Goal: Transaction & Acquisition: Purchase product/service

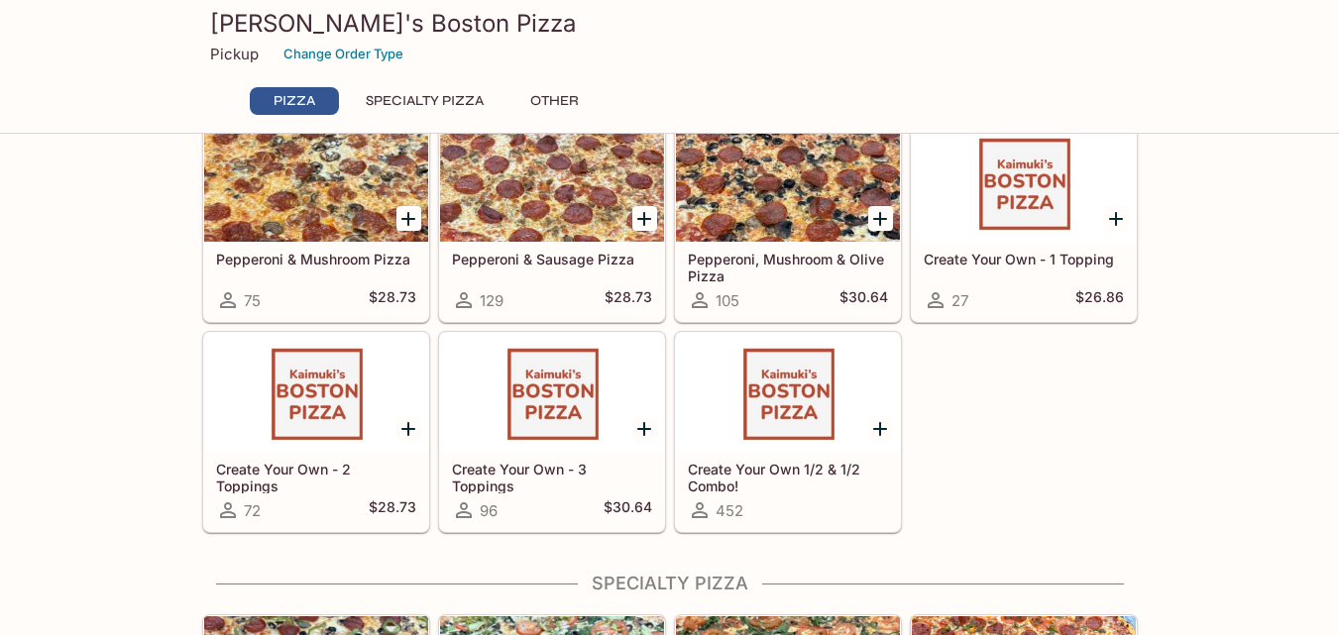
scroll to position [396, 0]
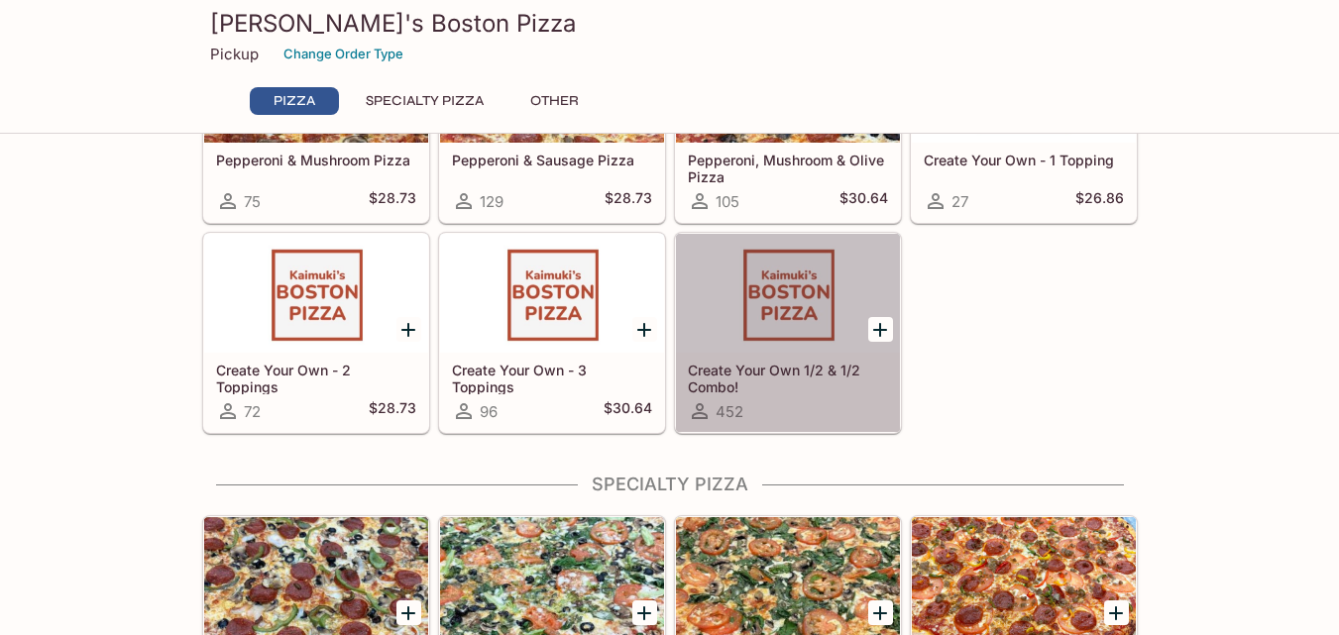
click at [806, 367] on h5 "Create Your Own 1/2 & 1/2 Combo!" at bounding box center [788, 378] width 200 height 33
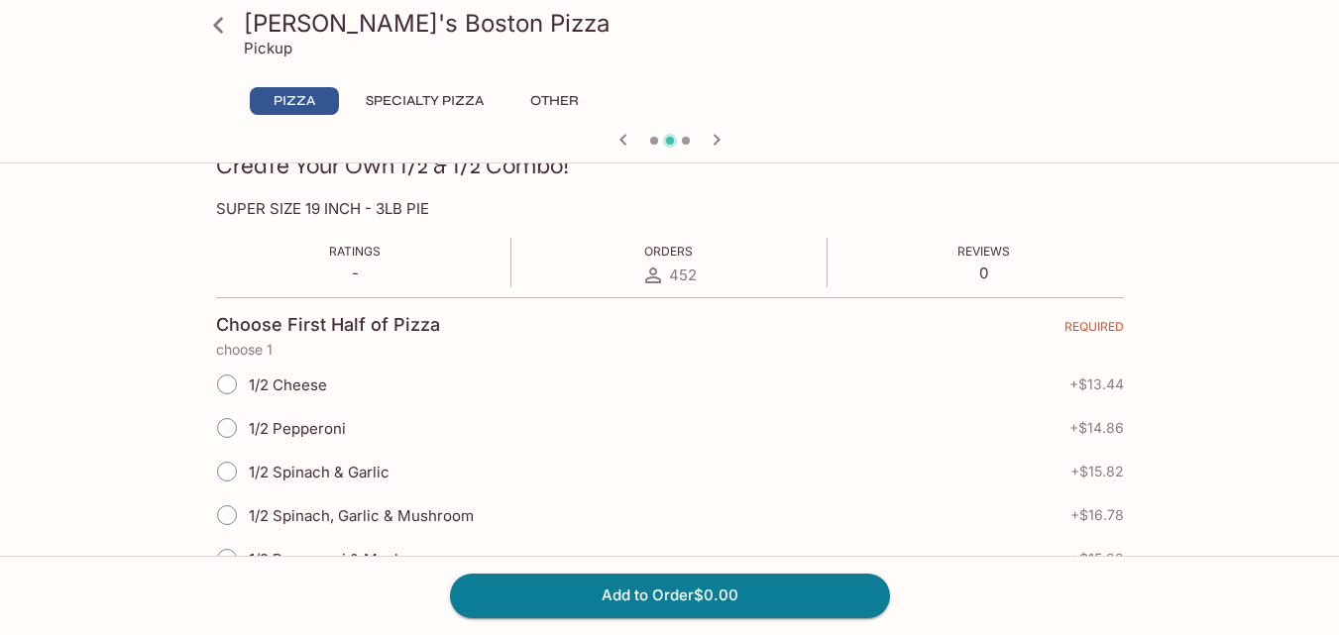
scroll to position [396, 0]
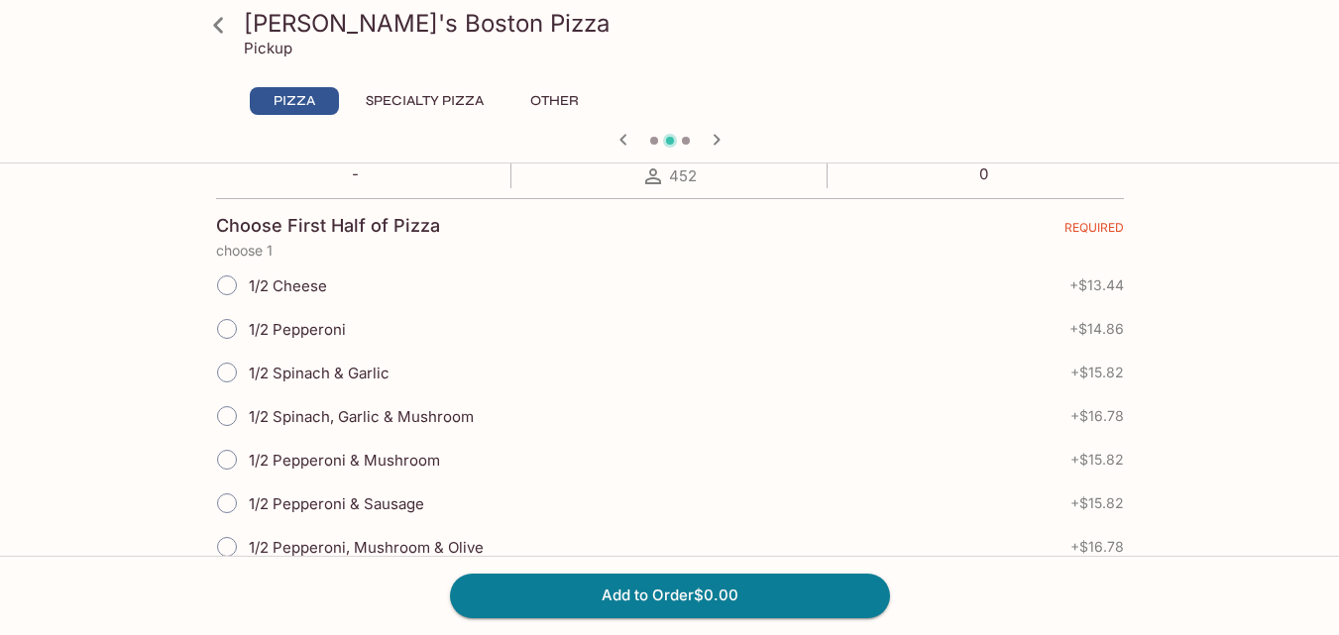
click at [226, 282] on input "1/2 Cheese" at bounding box center [227, 286] width 42 height 42
radio input "true"
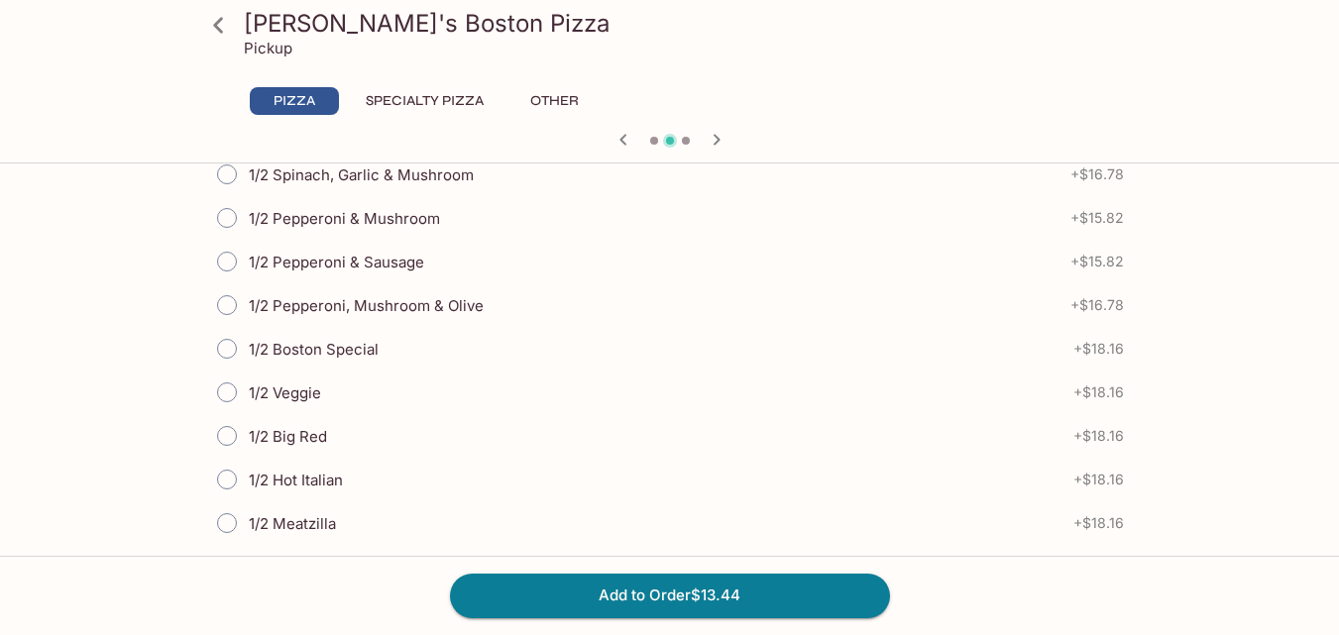
scroll to position [1684, 0]
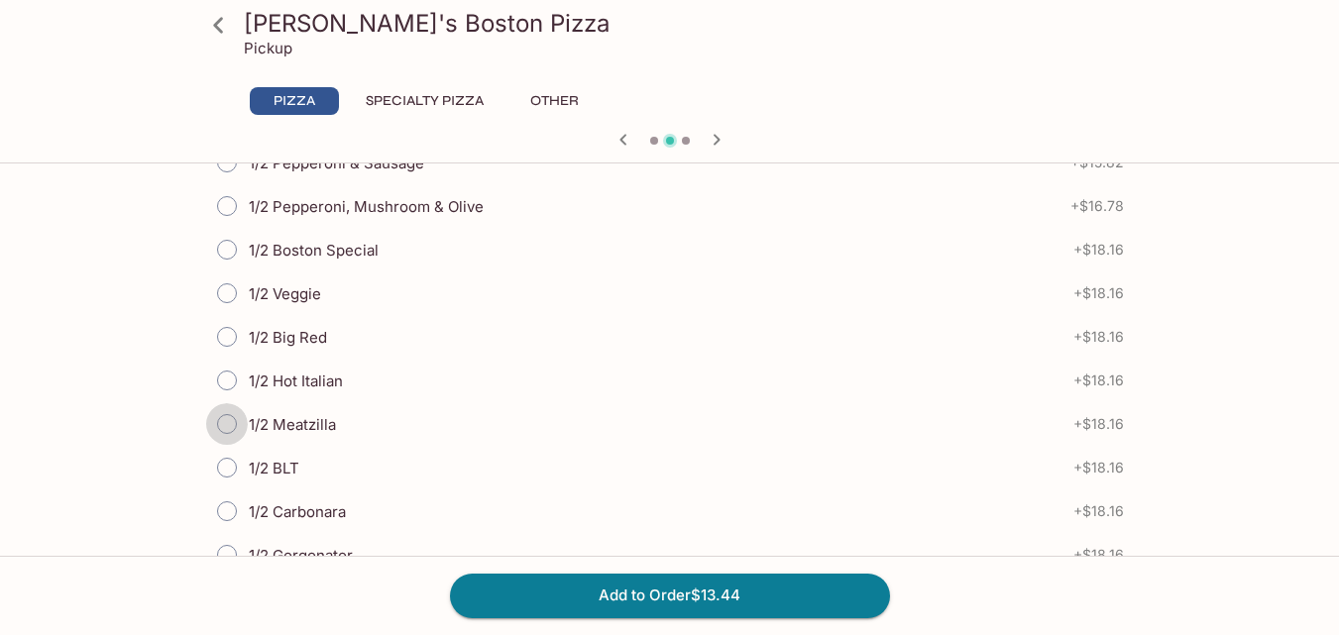
click at [230, 416] on input "1/2 Meatzilla" at bounding box center [227, 424] width 42 height 42
radio input "true"
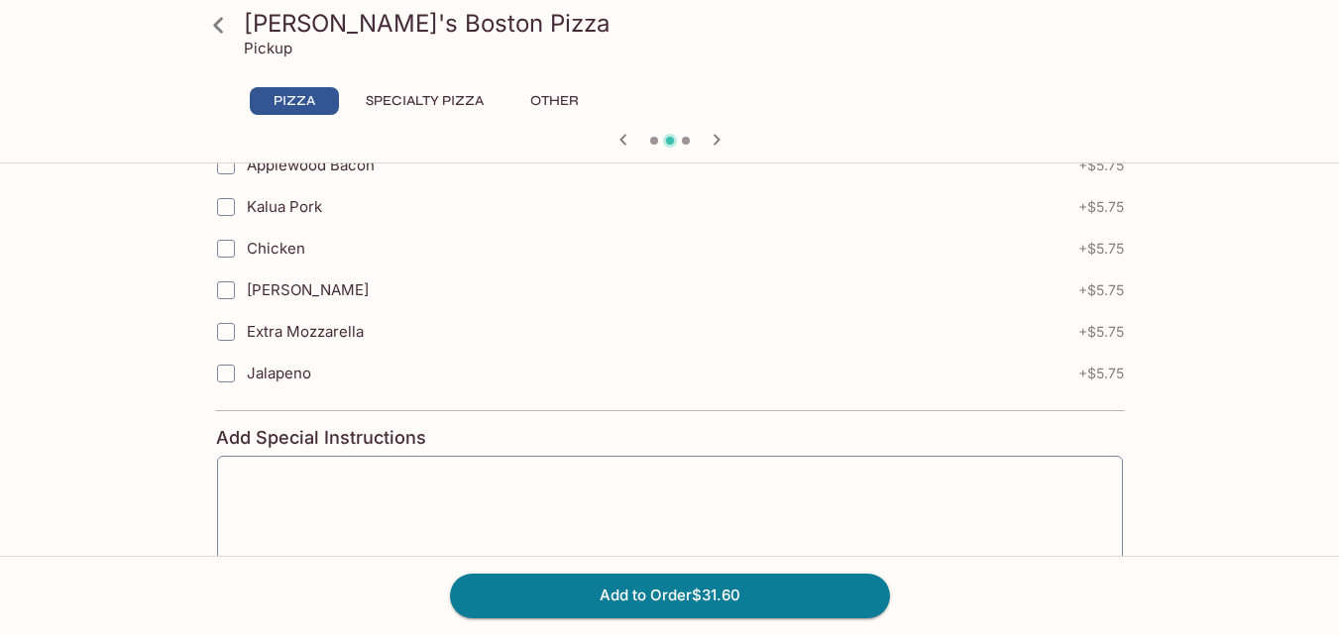
scroll to position [3071, 0]
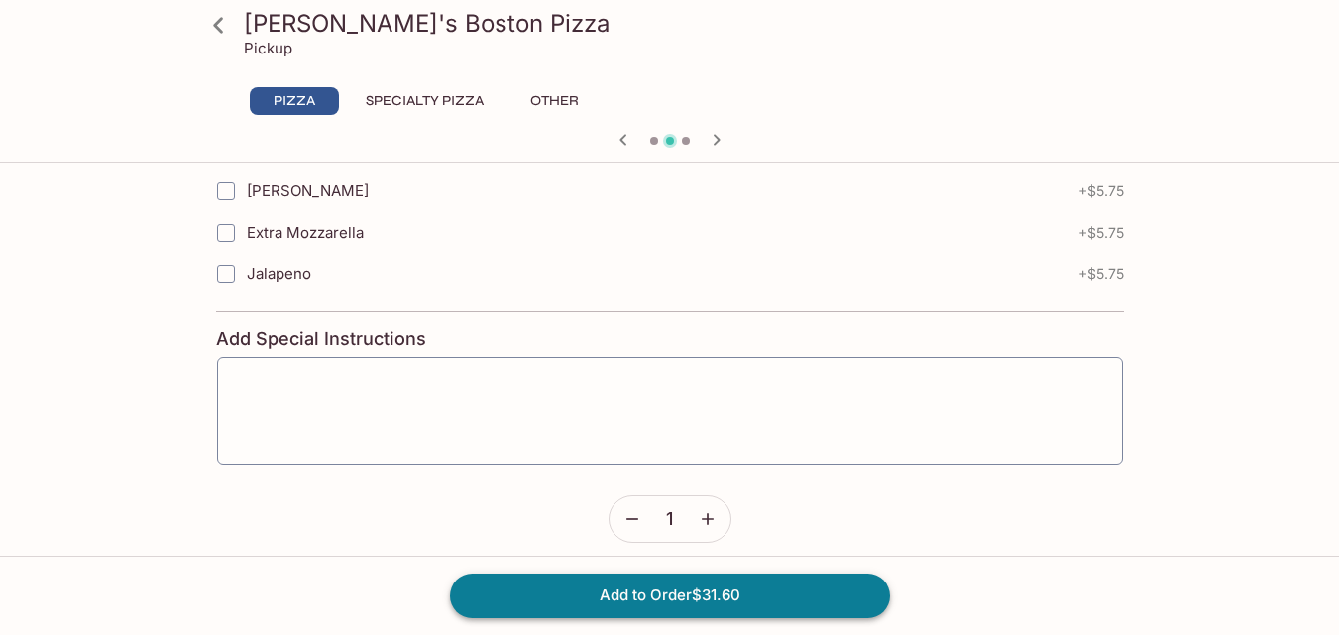
click at [692, 606] on button "Add to Order $31.60" at bounding box center [670, 596] width 440 height 44
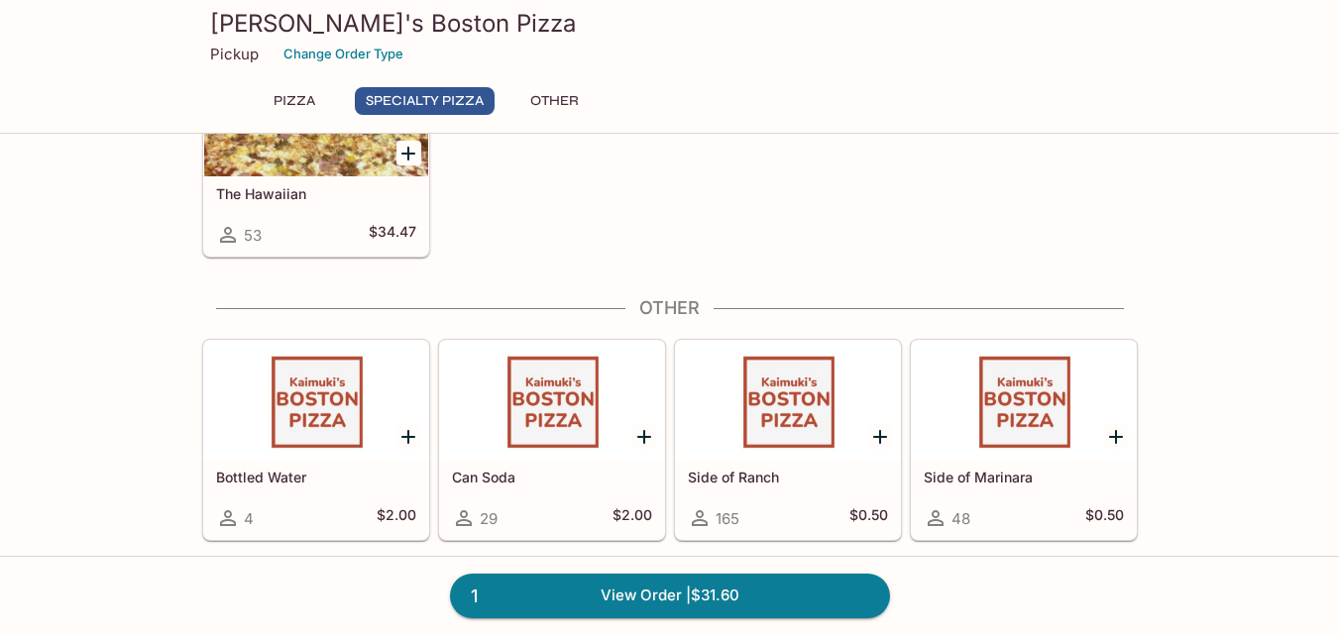
scroll to position [1491, 0]
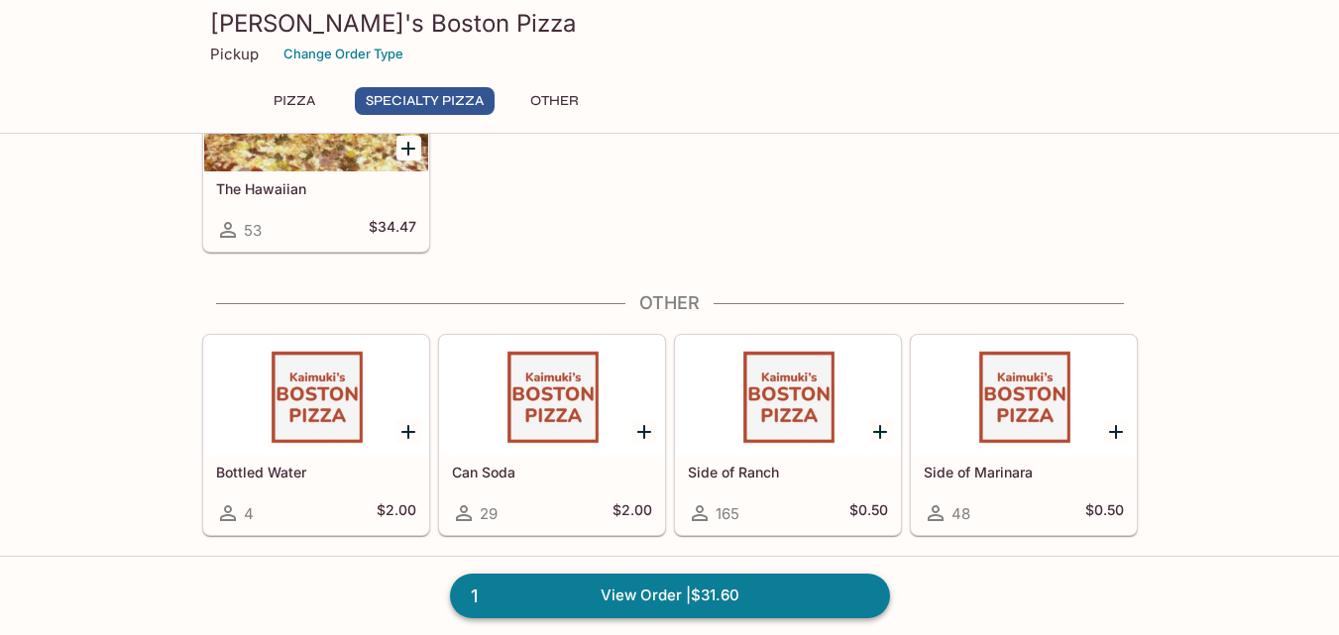
click at [618, 600] on link "1 View Order | $31.60" at bounding box center [670, 596] width 440 height 44
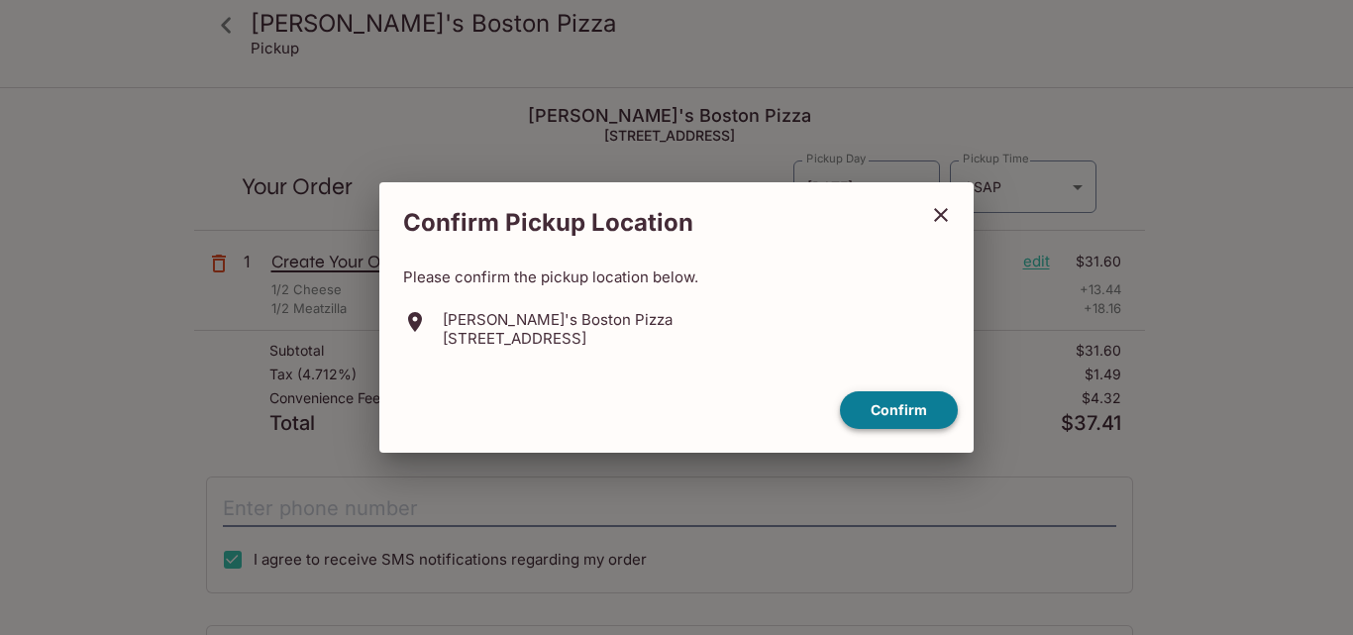
click at [924, 417] on button "Confirm" at bounding box center [899, 410] width 118 height 39
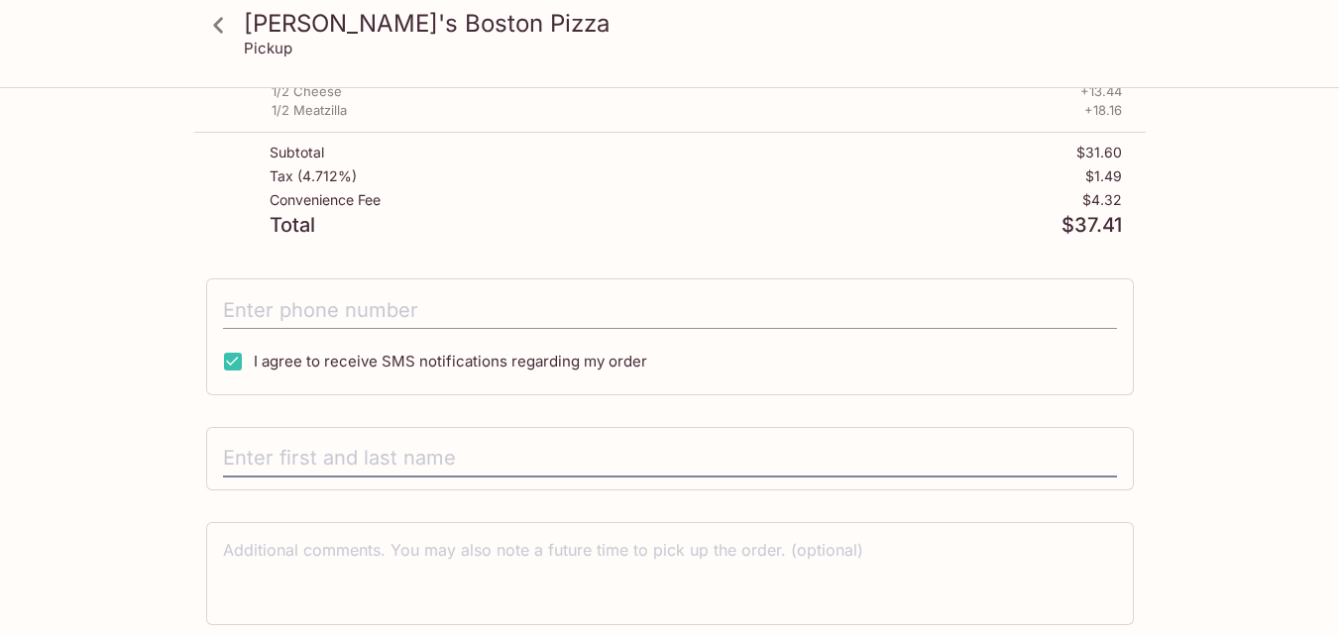
scroll to position [268, 0]
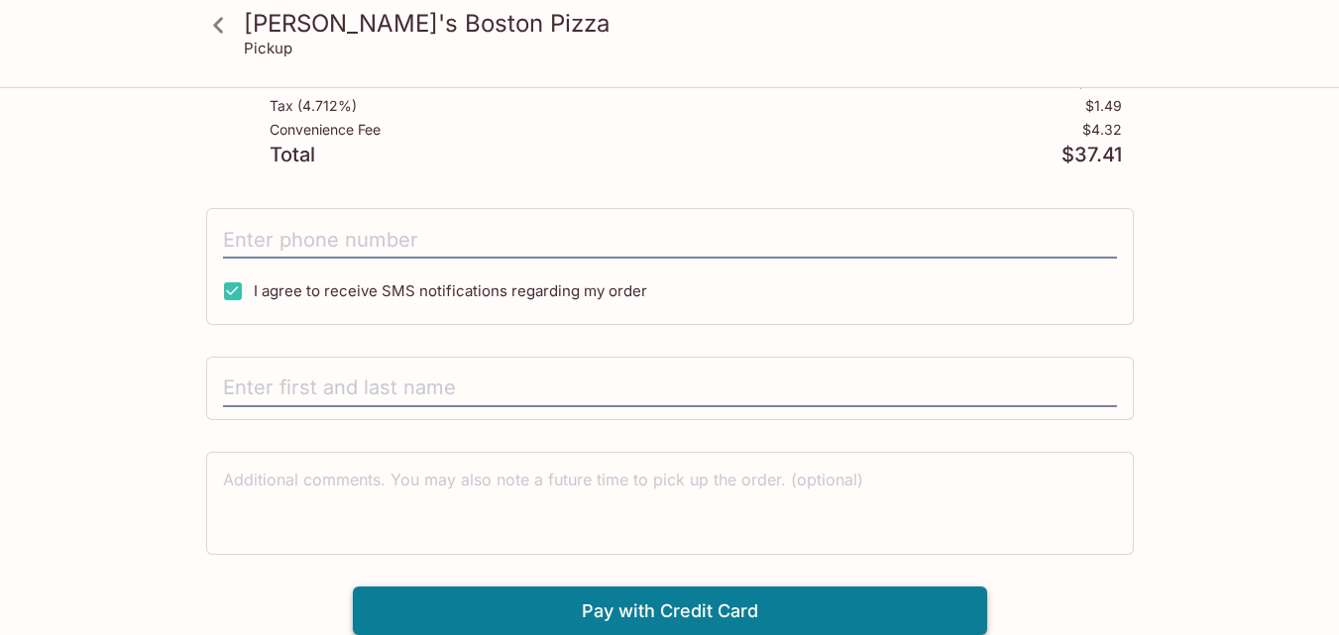
click at [702, 611] on button "Pay with Credit Card" at bounding box center [670, 612] width 634 height 50
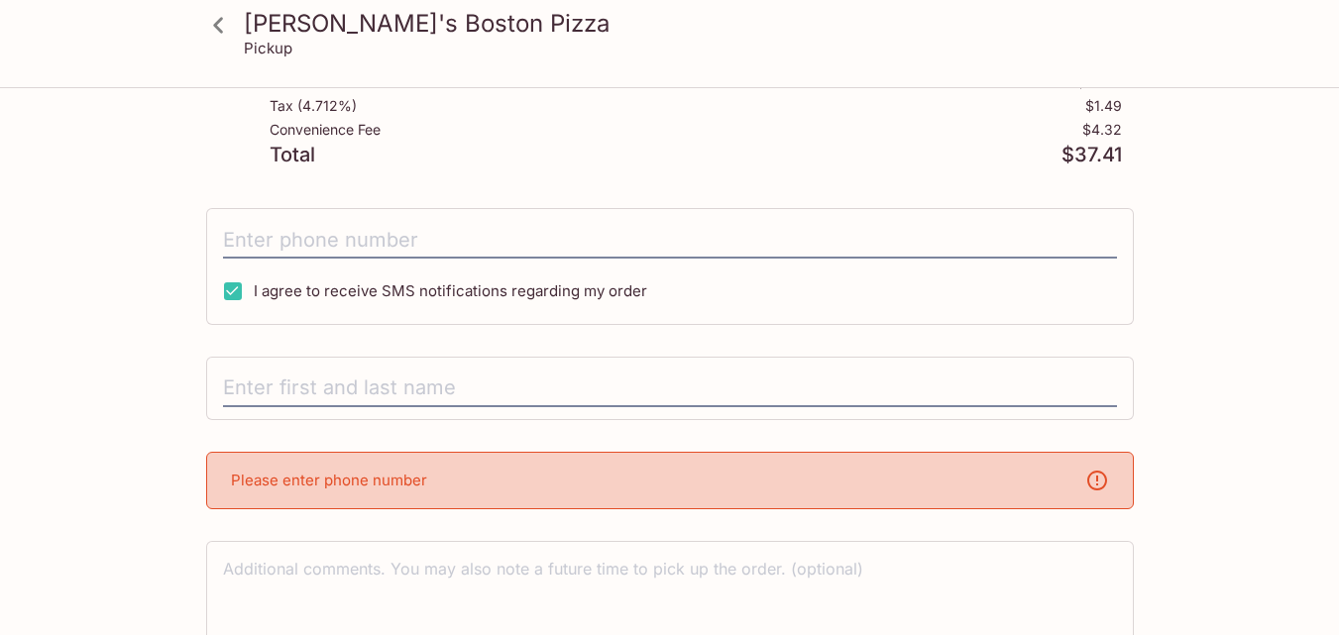
scroll to position [358, 0]
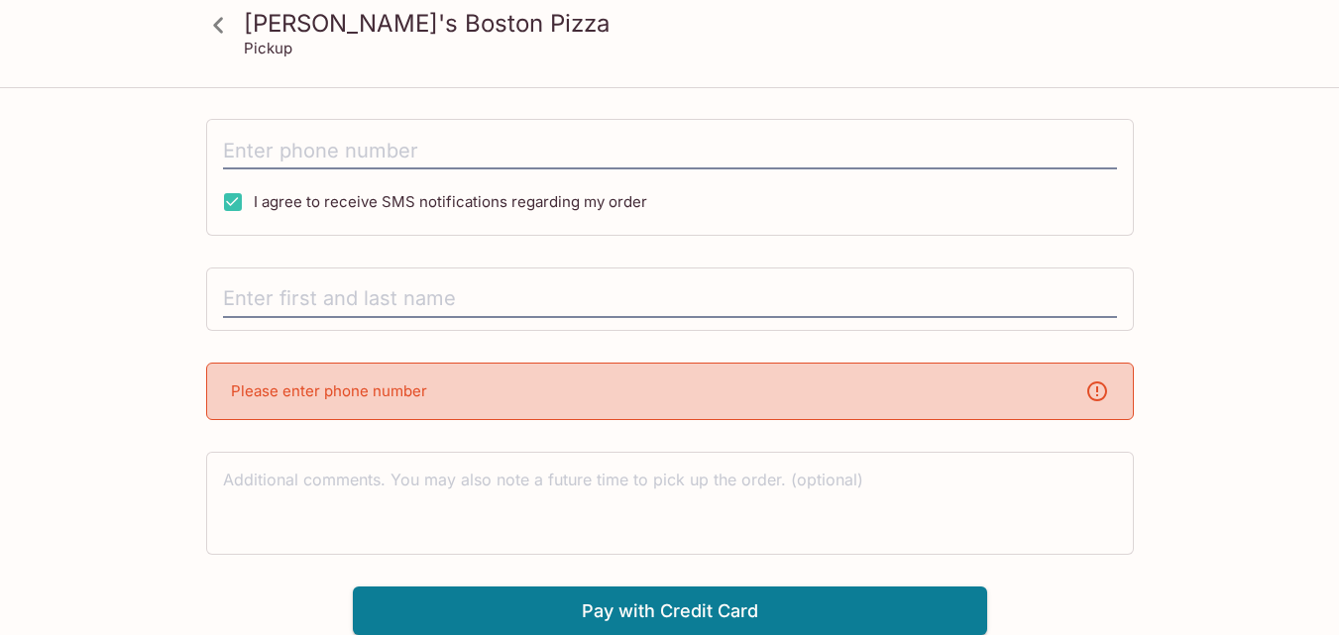
click at [566, 394] on div "Please enter phone number" at bounding box center [669, 391] width 927 height 57
click at [413, 160] on input "tel" at bounding box center [670, 151] width 894 height 38
type input "[PHONE_NUMBER]"
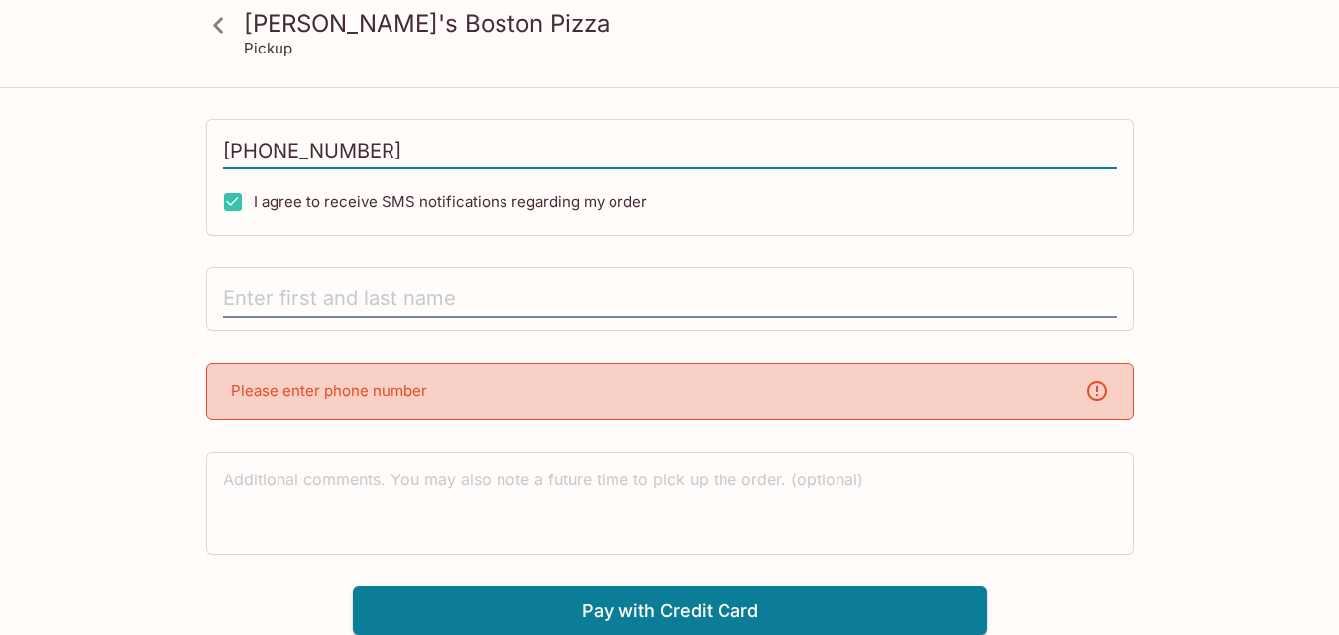
type input "[PERSON_NAME]"
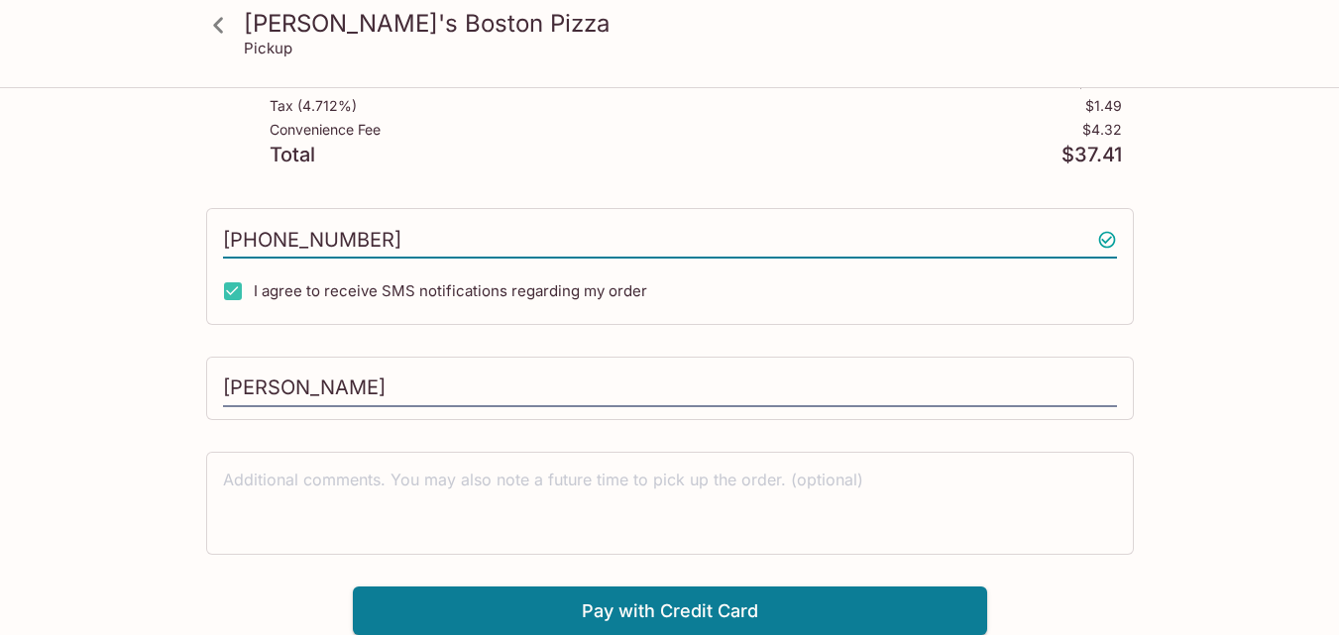
scroll to position [268, 0]
click at [739, 605] on button "Pay with Credit Card" at bounding box center [670, 612] width 634 height 50
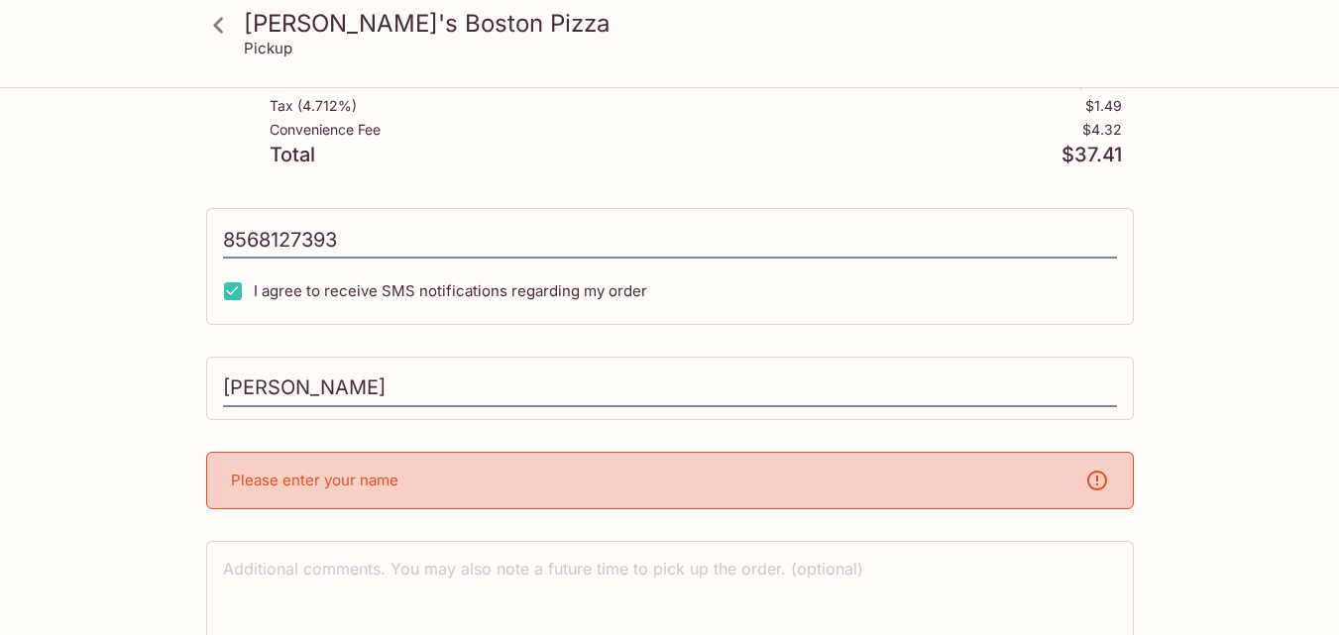
scroll to position [358, 0]
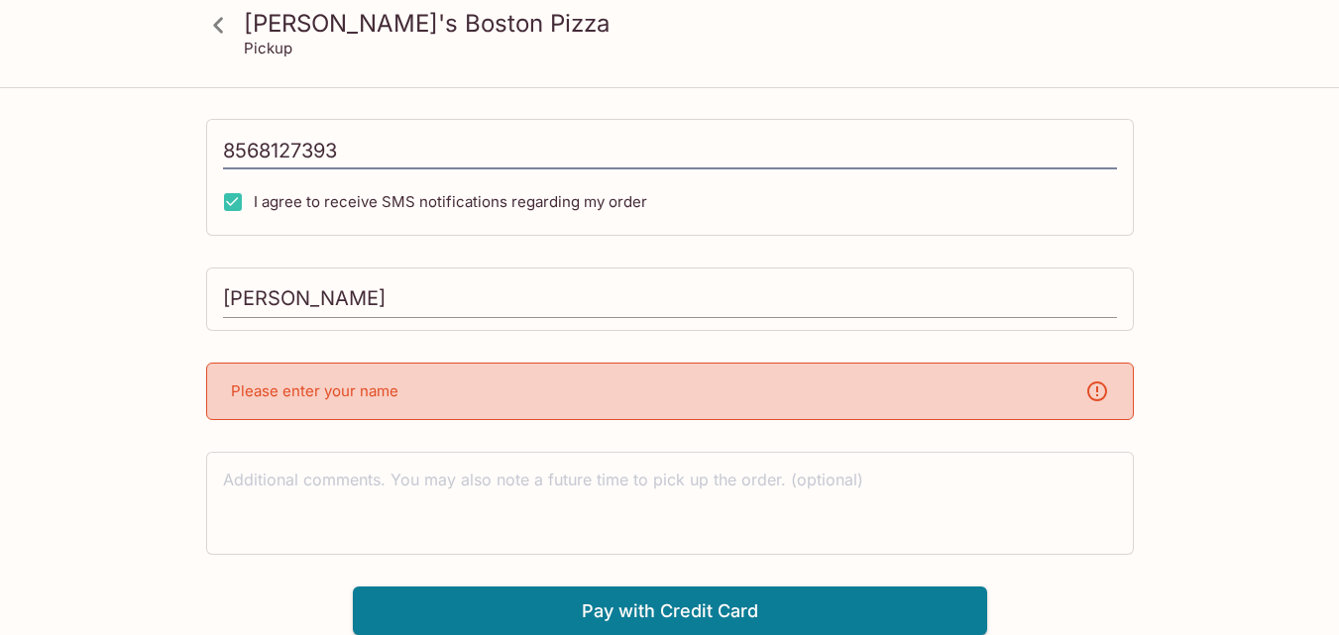
click at [559, 317] on div "[PERSON_NAME]" at bounding box center [669, 299] width 927 height 63
click at [637, 609] on button "Pay with Credit Card" at bounding box center [670, 612] width 634 height 50
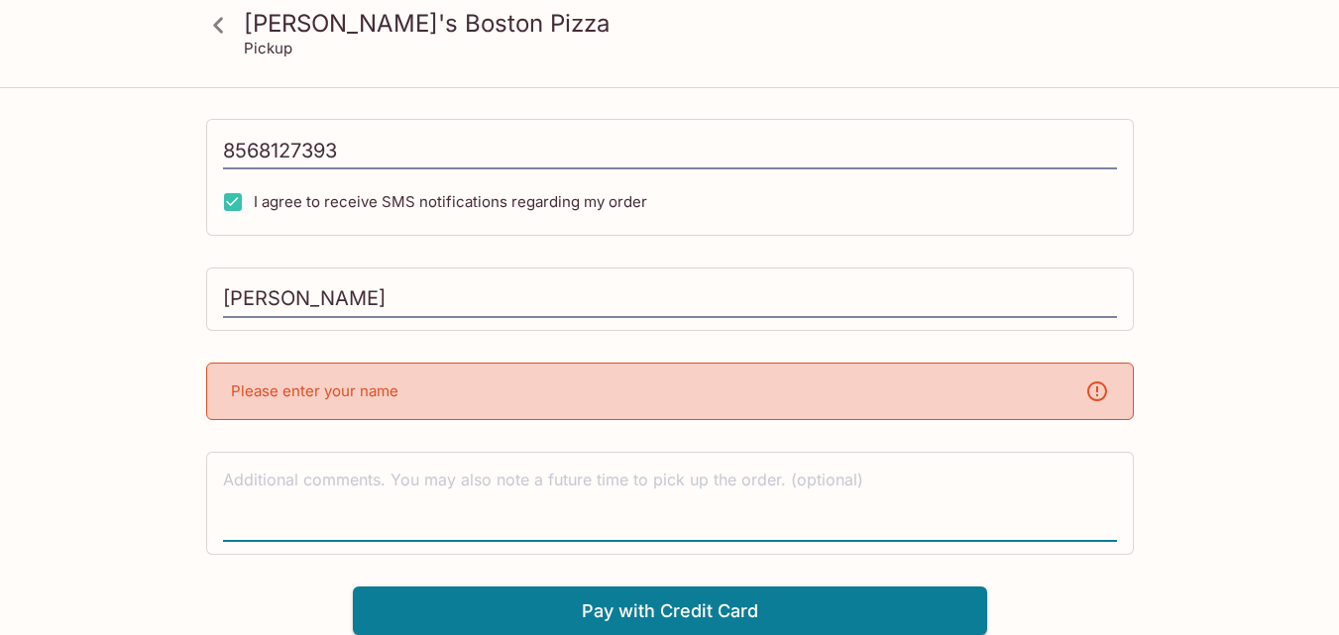
click at [629, 490] on textarea at bounding box center [670, 503] width 894 height 68
click at [608, 386] on div "Please enter your name" at bounding box center [669, 391] width 927 height 57
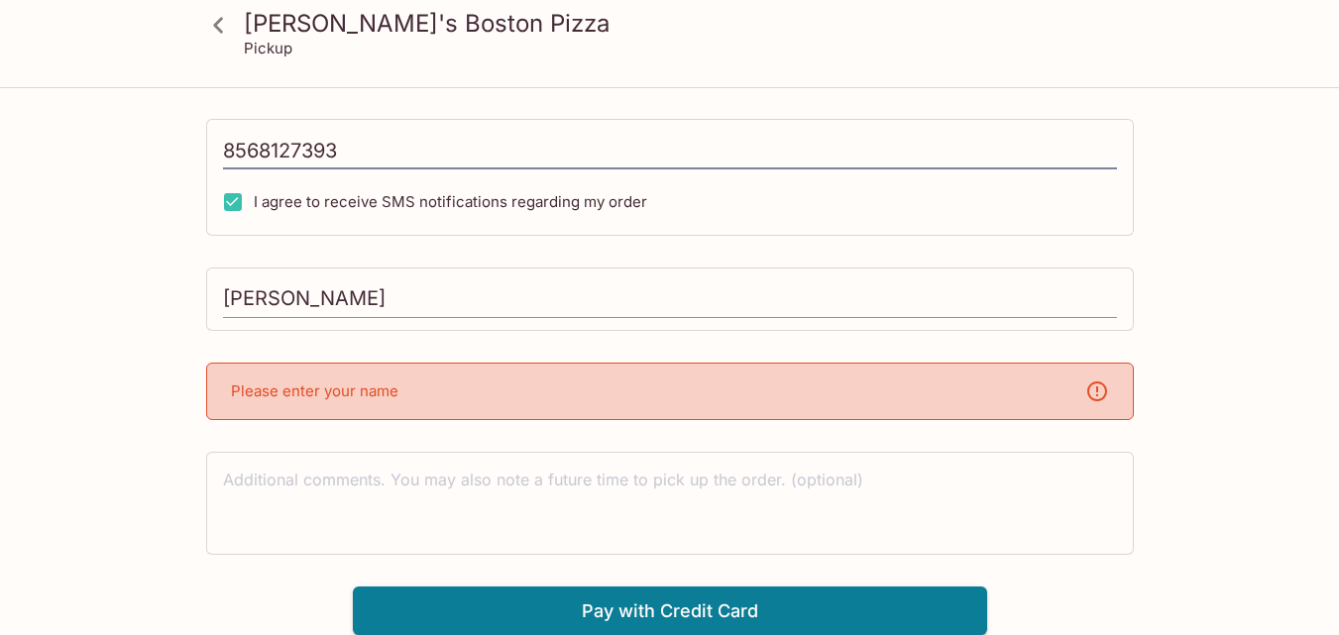
click at [583, 291] on input "[PERSON_NAME]" at bounding box center [670, 299] width 894 height 38
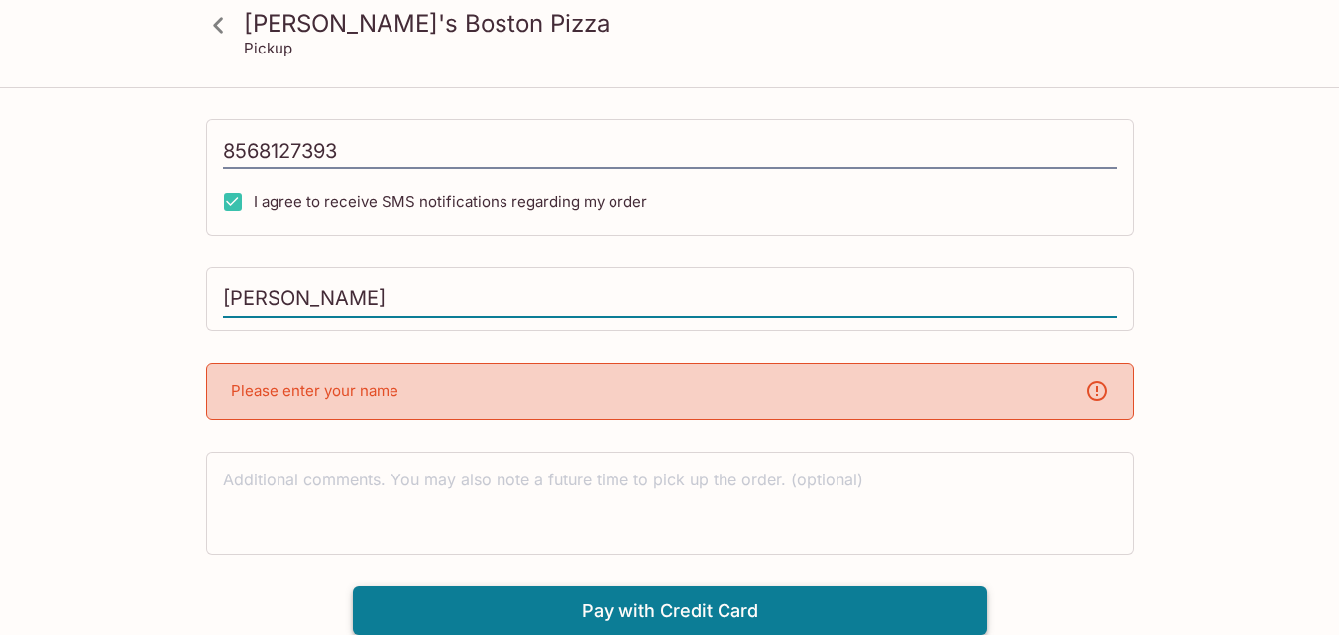
click at [653, 612] on button "Pay with Credit Card" at bounding box center [670, 612] width 634 height 50
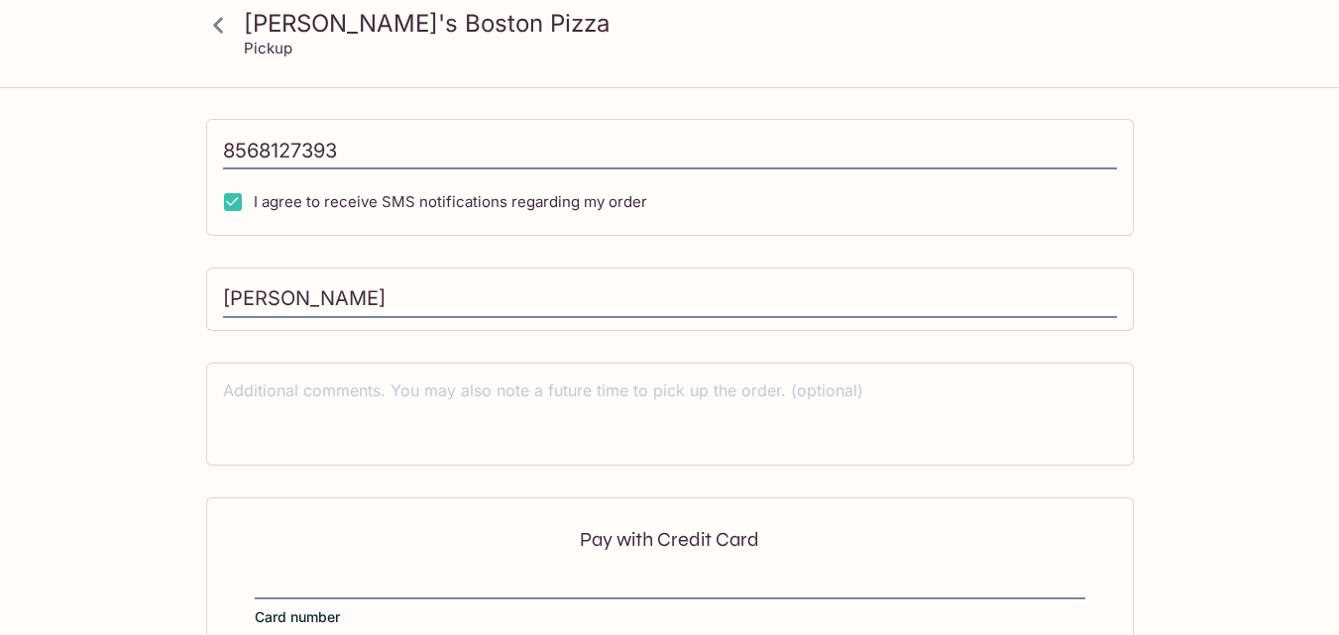
scroll to position [567, 0]
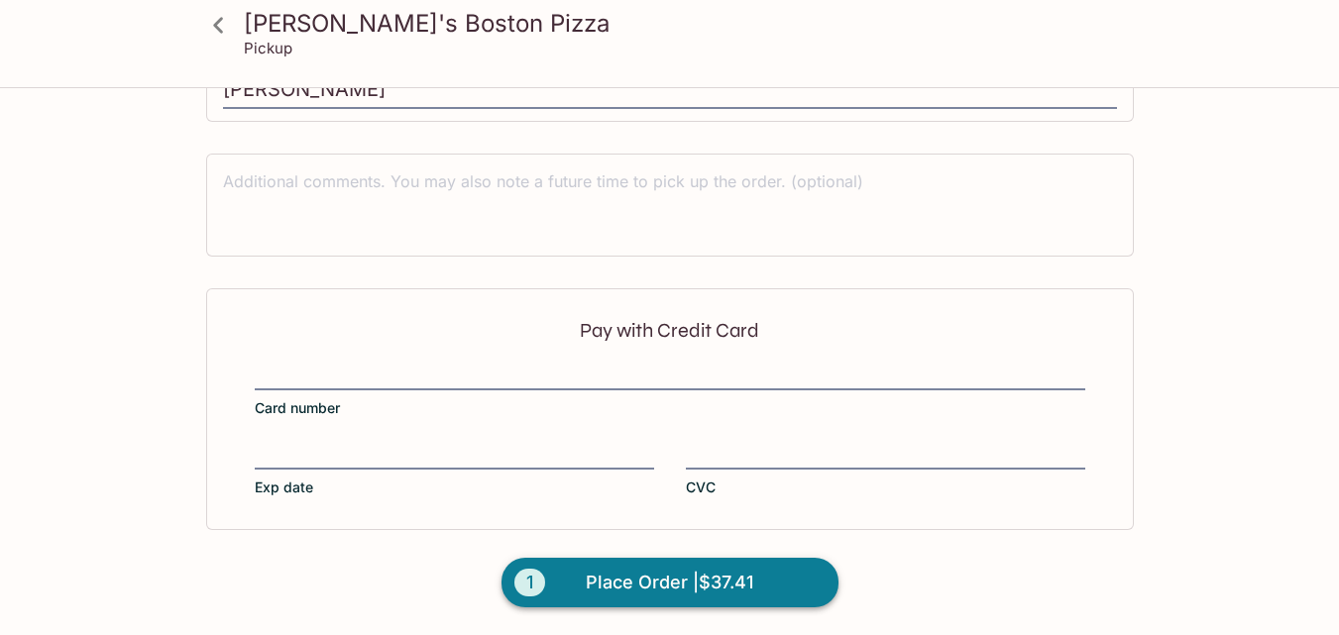
type input "[PHONE_NUMBER]"
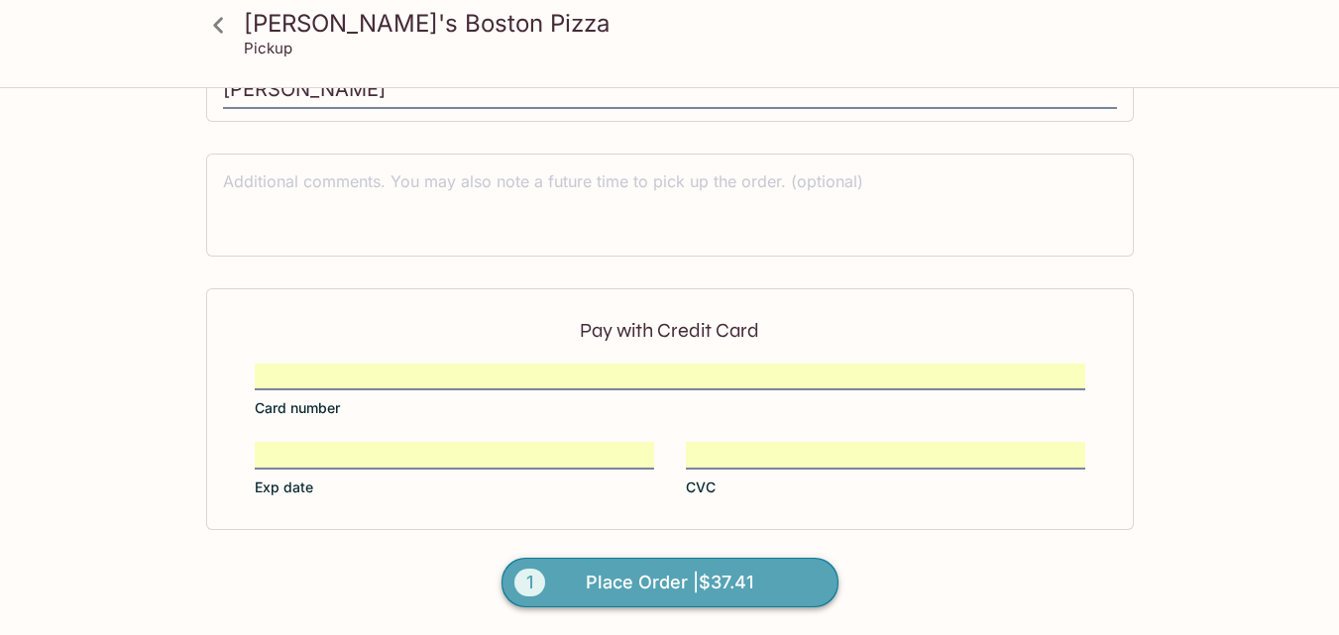
click at [641, 582] on span "Place Order | $37.41" at bounding box center [669, 583] width 167 height 32
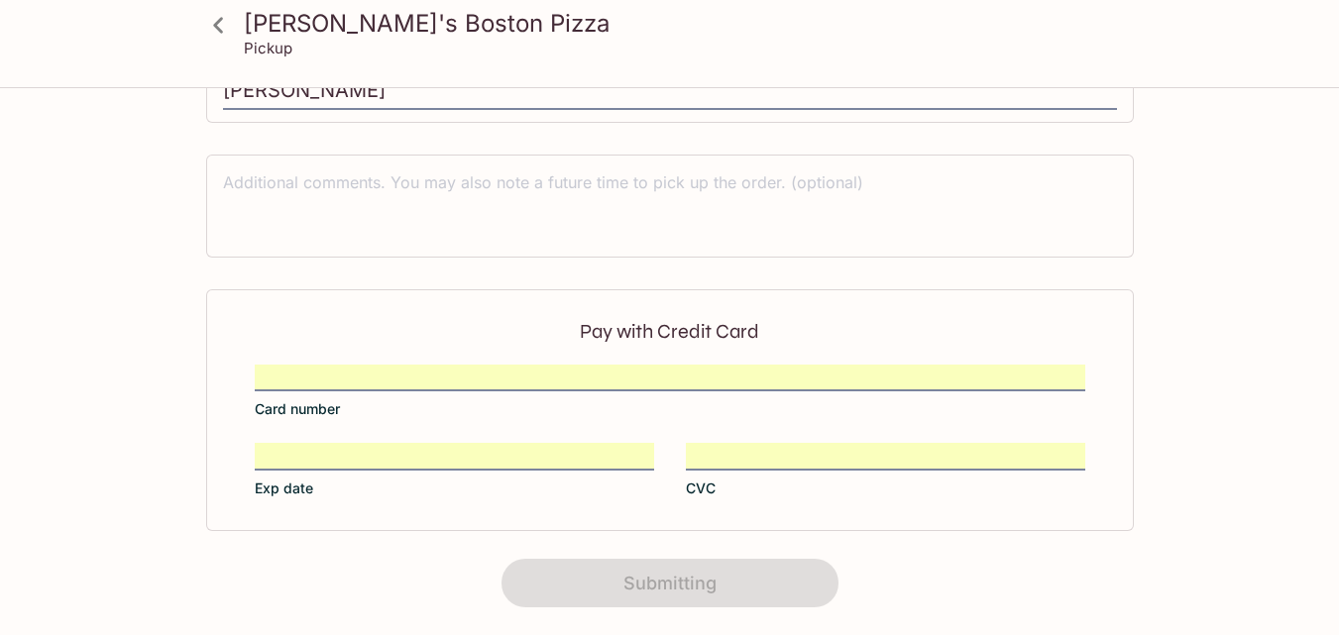
scroll to position [494, 0]
